Goal: Task Accomplishment & Management: Manage account settings

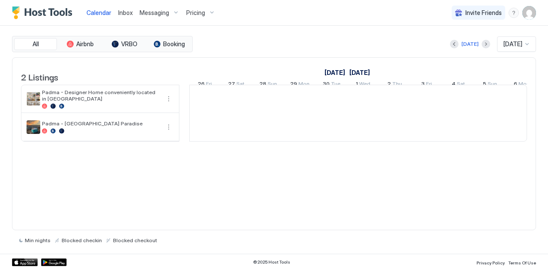
scroll to position [0, 475]
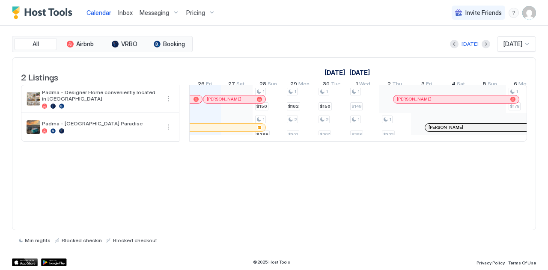
click at [525, 13] on img "User profile" at bounding box center [529, 13] width 14 height 14
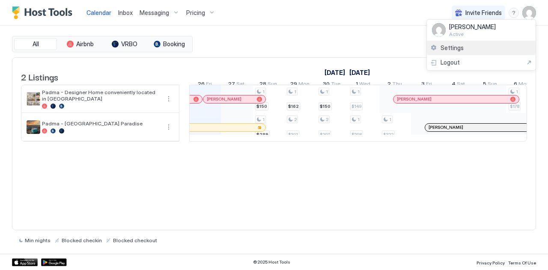
click at [473, 50] on div "Settings" at bounding box center [480, 48] width 109 height 15
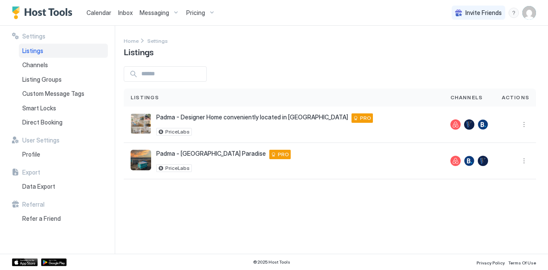
click at [534, 14] on img "User profile" at bounding box center [529, 13] width 14 height 14
drag, startPoint x: 487, startPoint y: 163, endPoint x: 523, endPoint y: 157, distance: 36.9
click at [523, 157] on div at bounding box center [274, 135] width 548 height 270
click at [523, 160] on button "More options" at bounding box center [523, 161] width 10 height 10
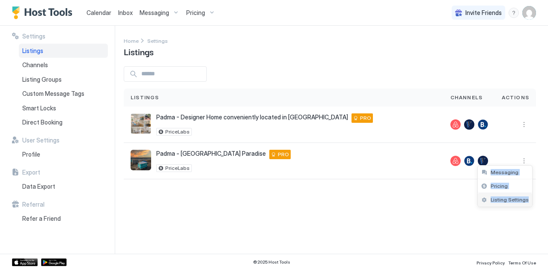
click at [505, 200] on span "Listing Settings" at bounding box center [509, 199] width 38 height 6
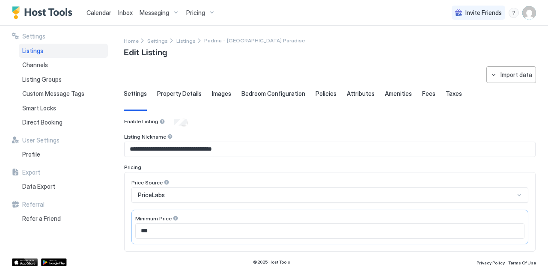
drag, startPoint x: 416, startPoint y: 0, endPoint x: 101, endPoint y: 14, distance: 315.1
click at [101, 14] on span "Calendar" at bounding box center [98, 12] width 25 height 7
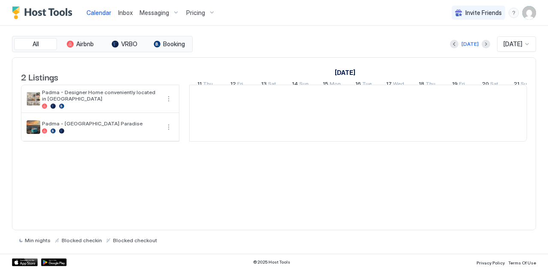
click at [101, 14] on span "Calendar" at bounding box center [98, 12] width 25 height 7
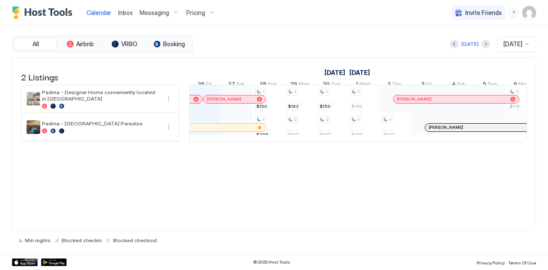
click at [525, 16] on img "User profile" at bounding box center [529, 13] width 14 height 14
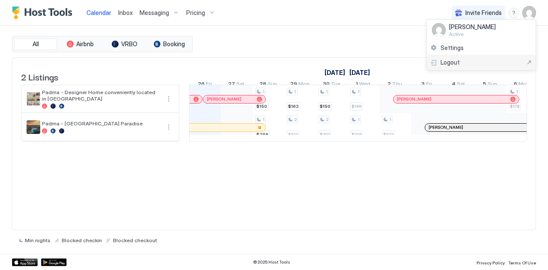
click at [449, 60] on span "Logout" at bounding box center [449, 63] width 19 height 8
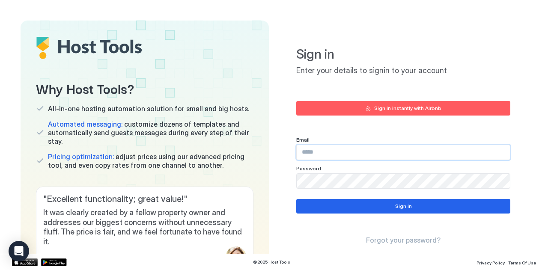
click at [351, 156] on input "Input Field" at bounding box center [402, 152] width 213 height 15
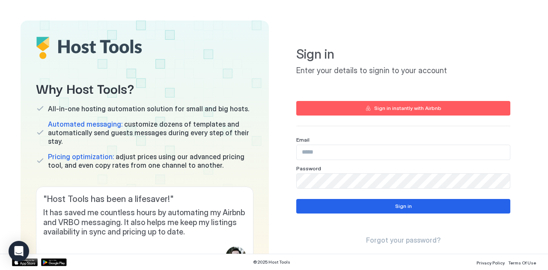
type input "**********"
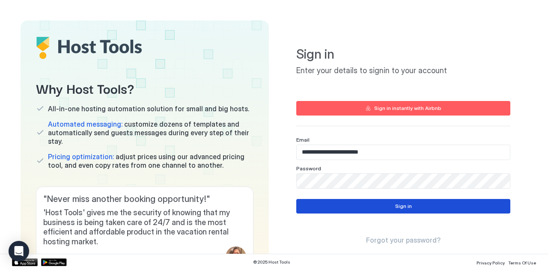
click at [301, 202] on button "Sign in" at bounding box center [403, 206] width 214 height 15
